Goal: Find specific page/section: Find specific page/section

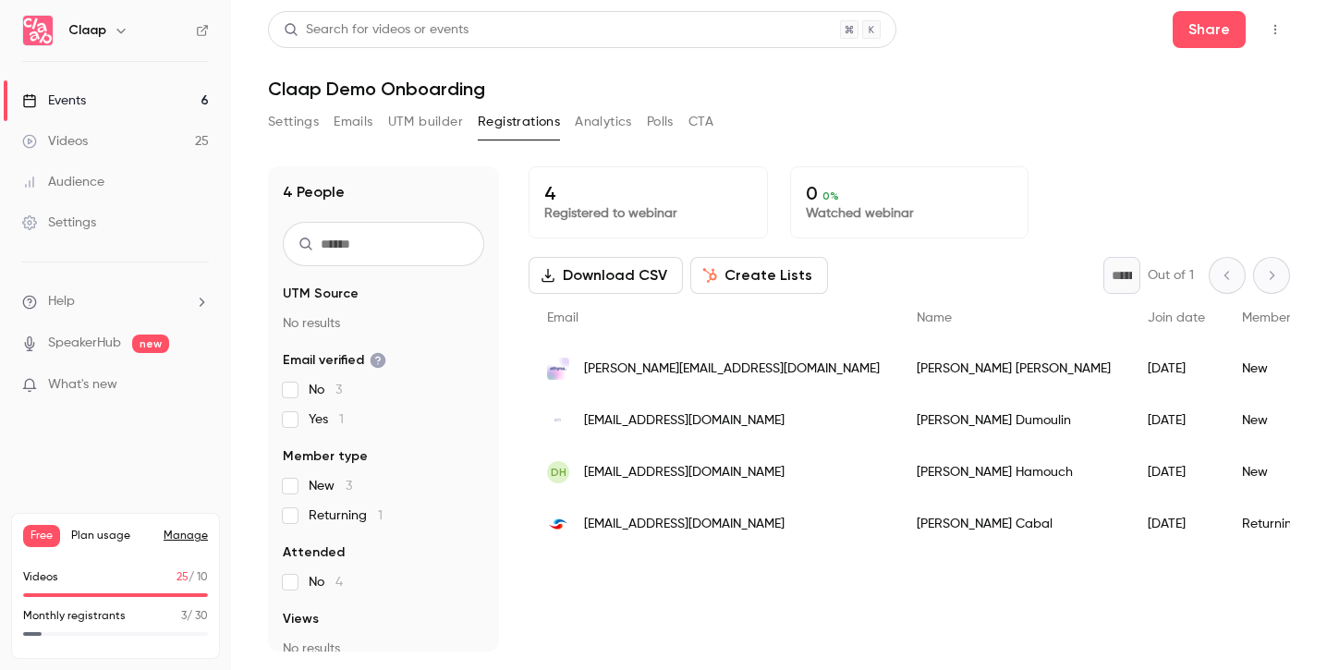
click at [132, 96] on link "Events 6" at bounding box center [115, 100] width 231 height 41
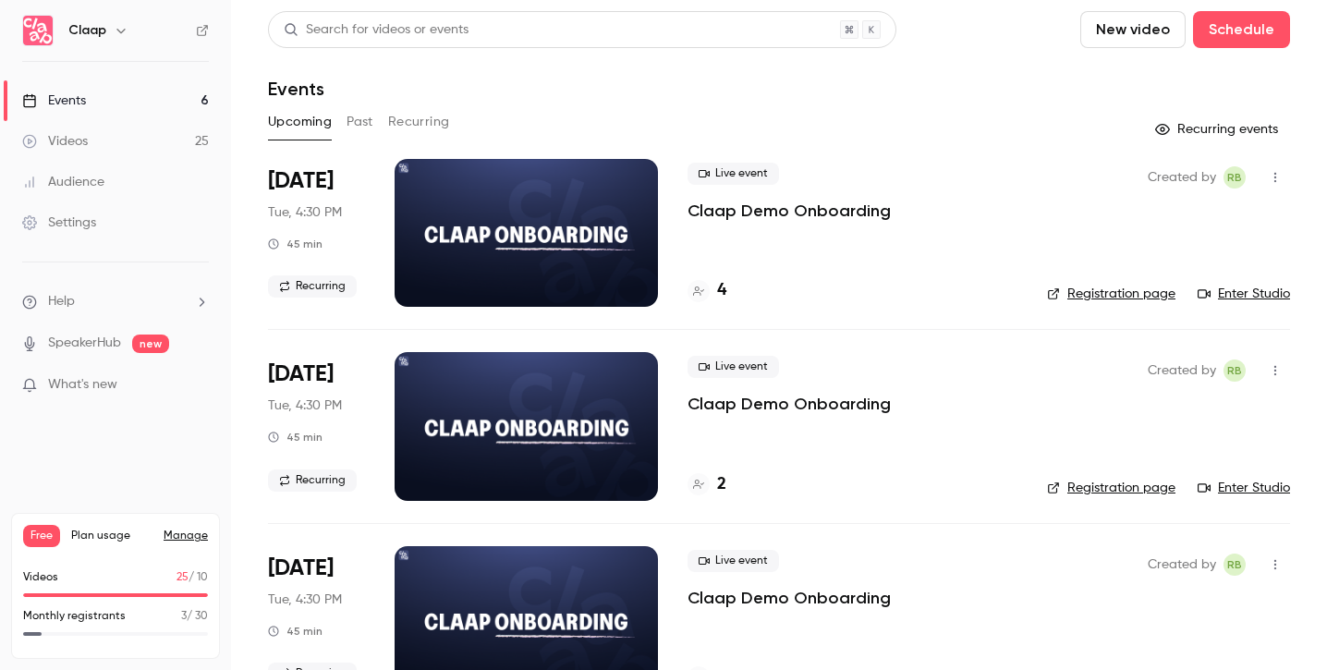
click at [359, 126] on button "Past" at bounding box center [360, 122] width 27 height 30
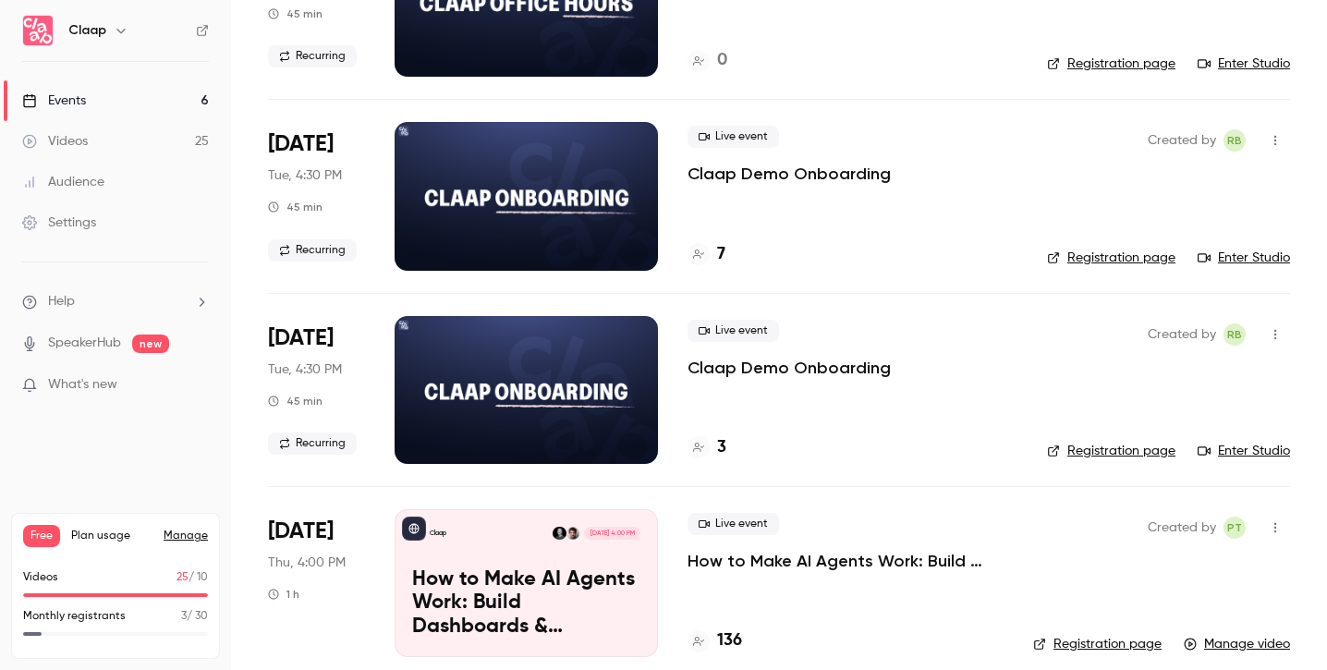
scroll to position [472, 0]
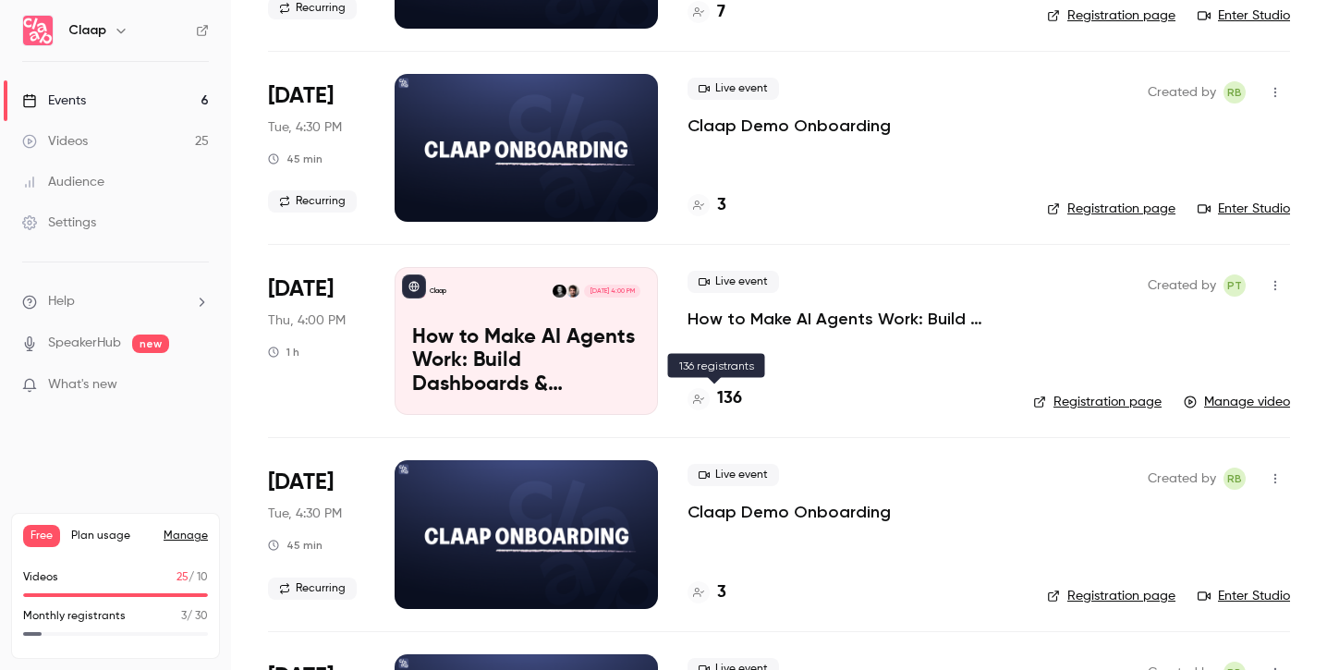
click at [734, 395] on h4 "136" at bounding box center [729, 398] width 25 height 25
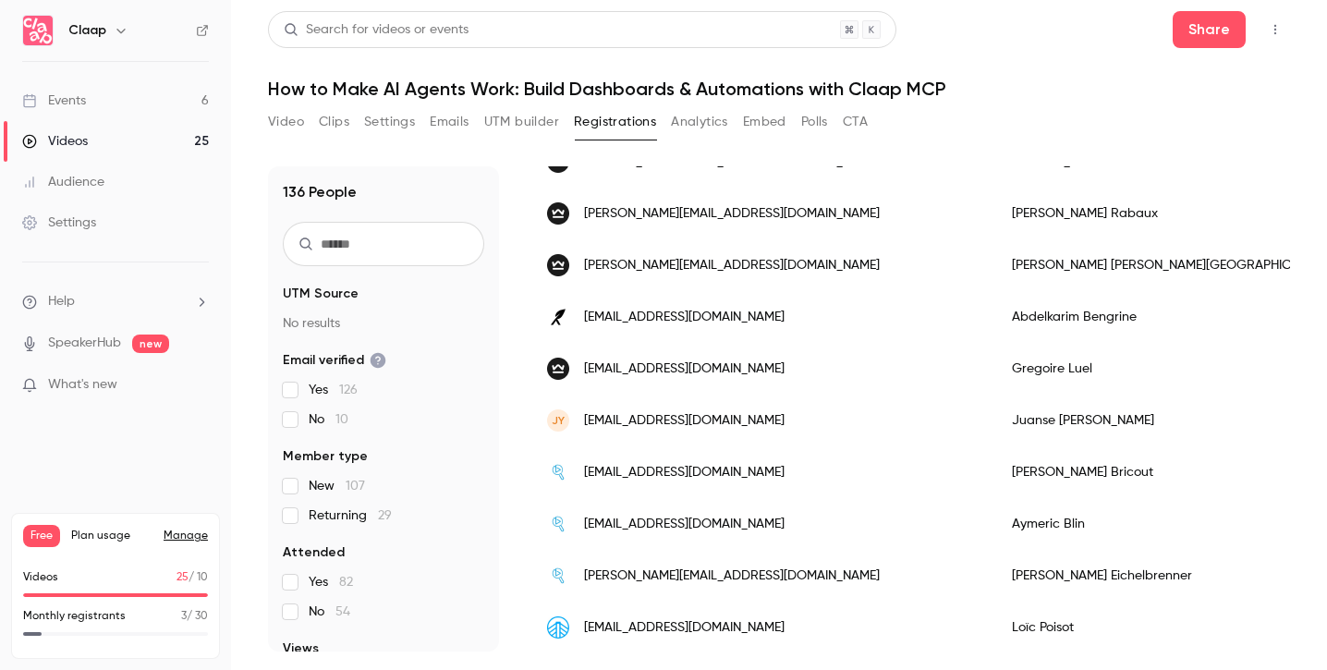
click at [97, 138] on link "Videos 25" at bounding box center [115, 141] width 231 height 41
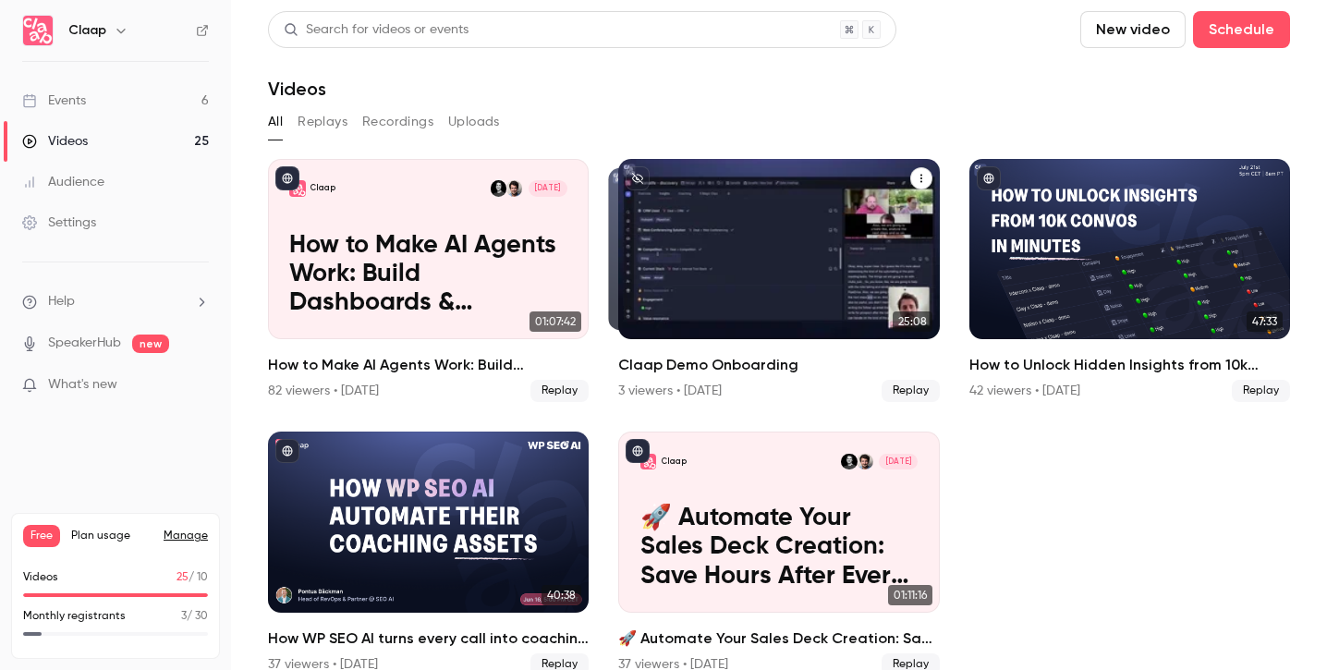
scroll to position [28, 0]
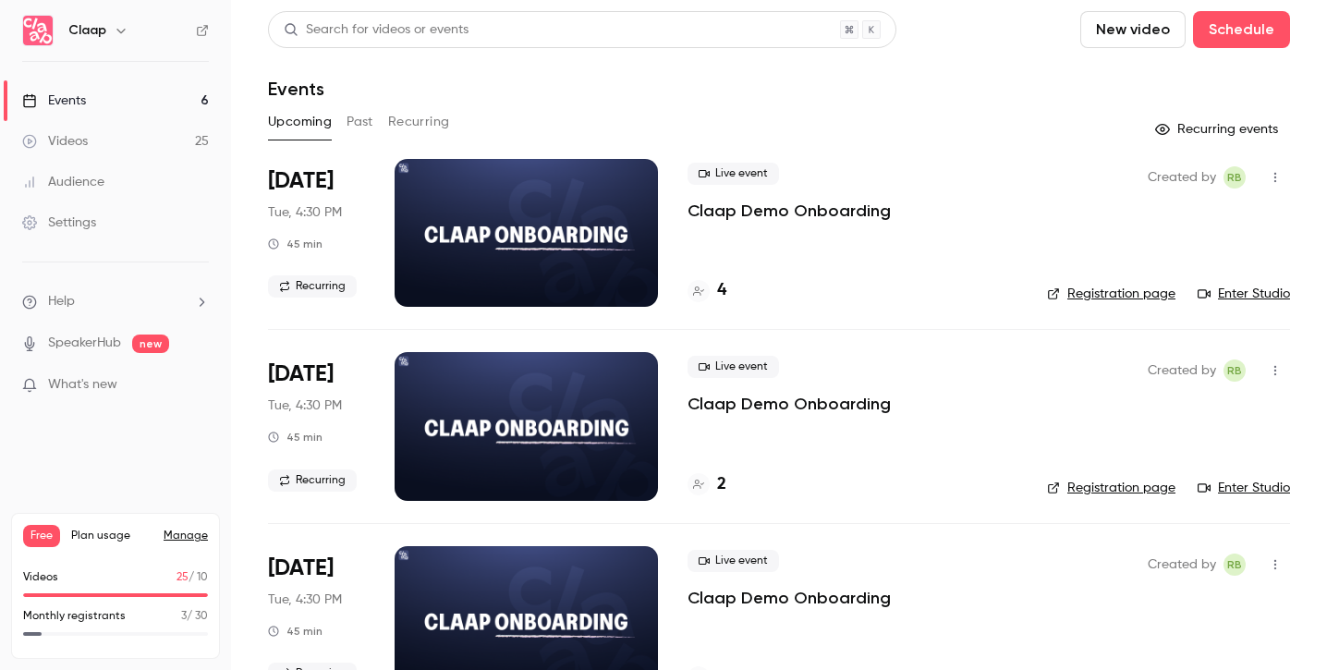
click at [1251, 287] on link "Enter Studio" at bounding box center [1244, 294] width 92 height 18
click at [788, 242] on div "Live event Claap Demo Onboarding 4" at bounding box center [853, 233] width 330 height 148
